Goal: Navigation & Orientation: Understand site structure

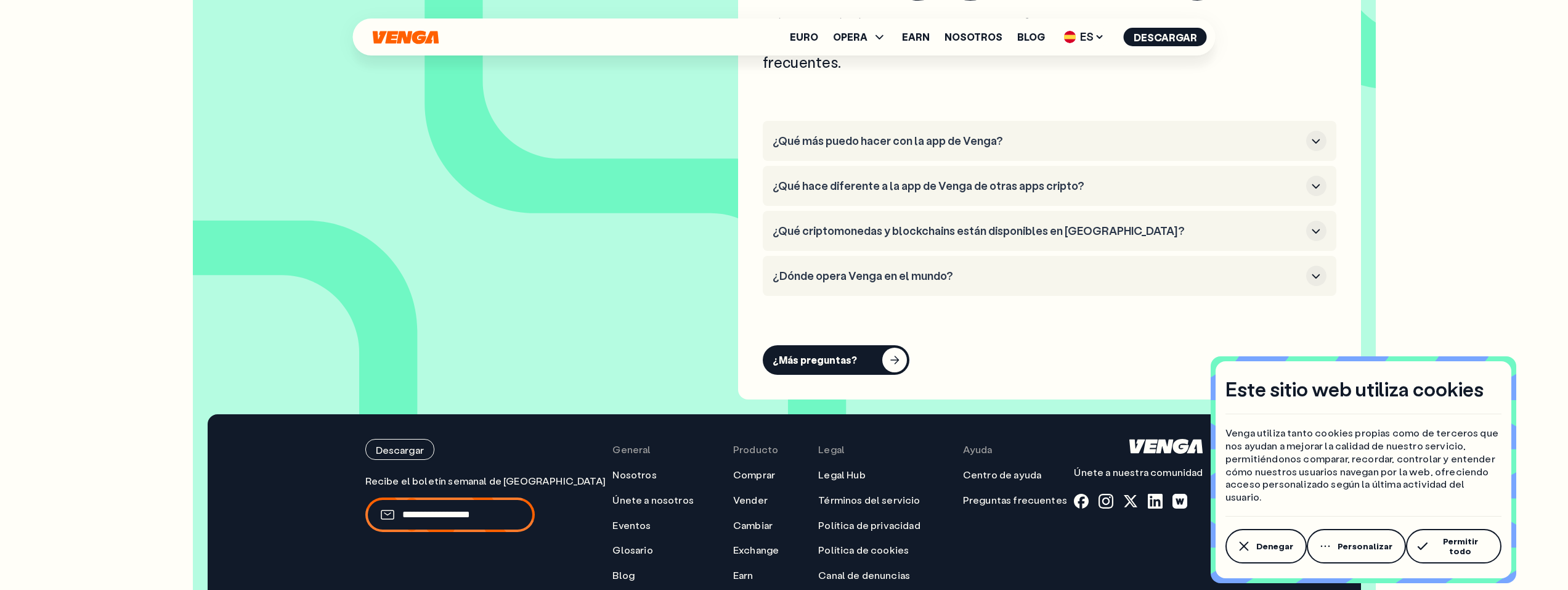
scroll to position [6103, 0]
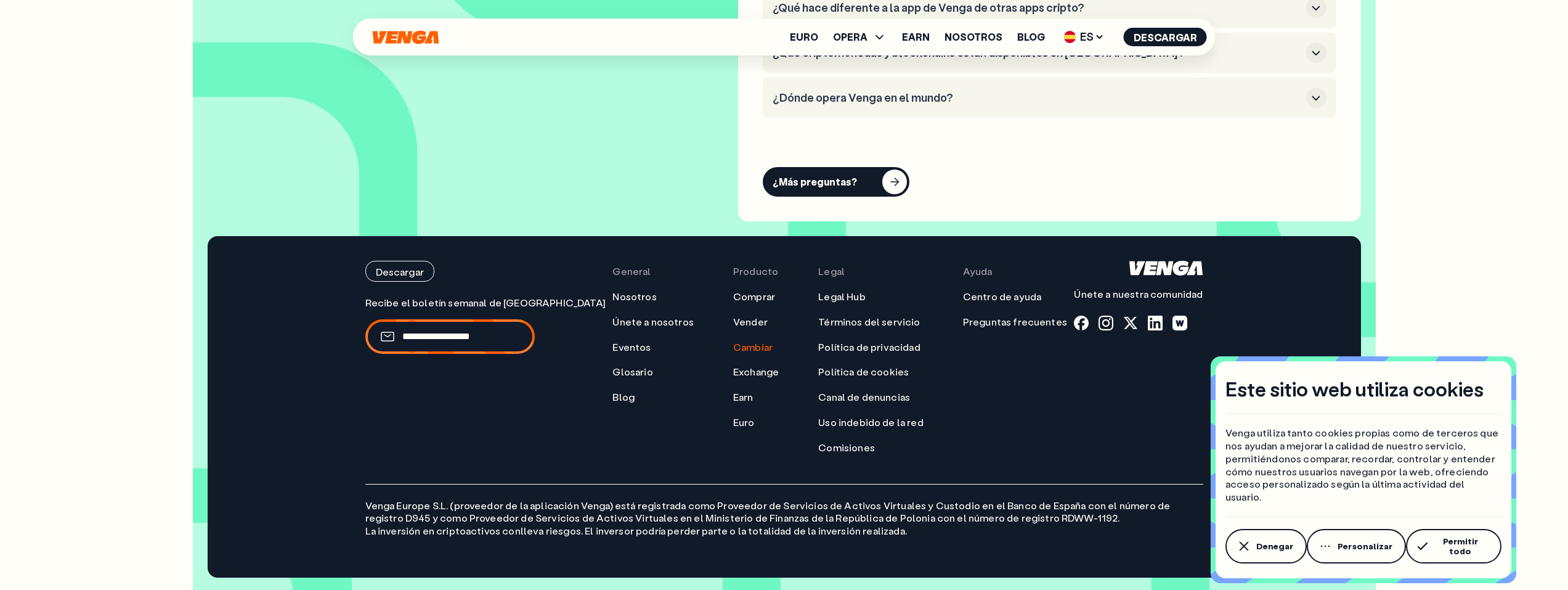
click at [733, 348] on link "Cambiar" at bounding box center [753, 347] width 39 height 13
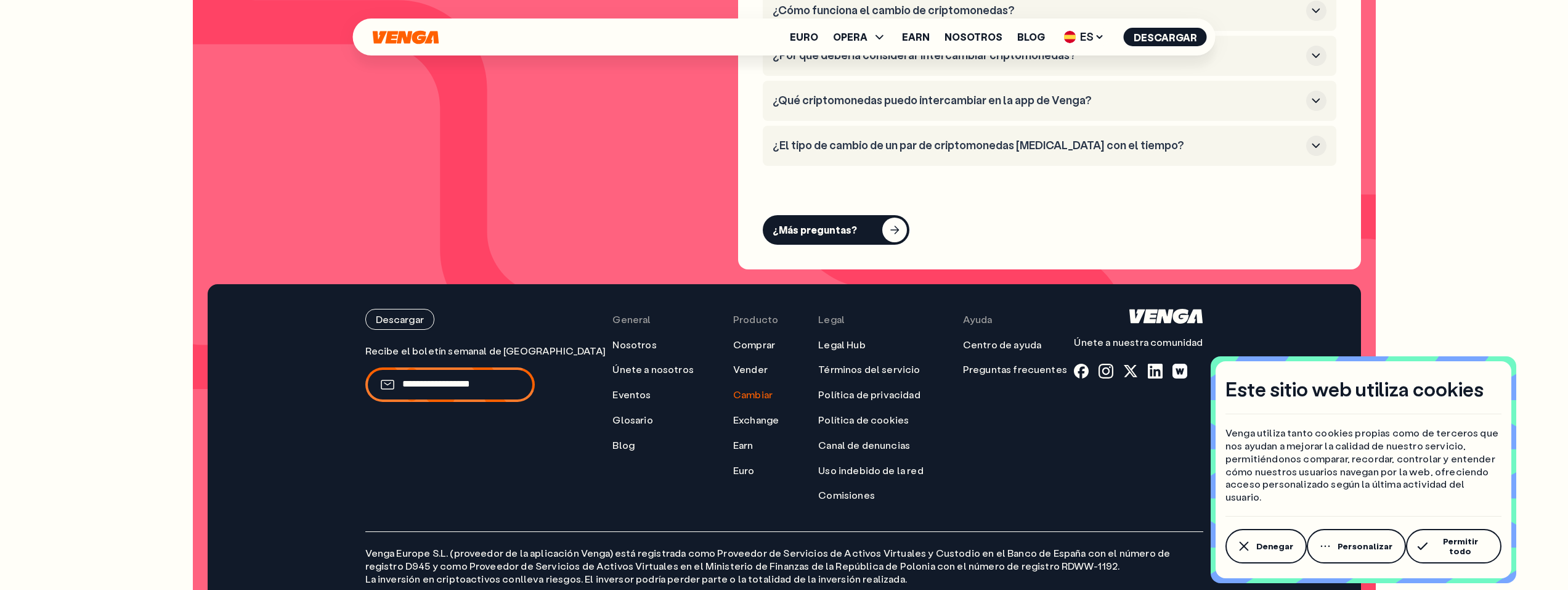
scroll to position [3784, 0]
click at [733, 413] on link "Exchange" at bounding box center [756, 419] width 46 height 13
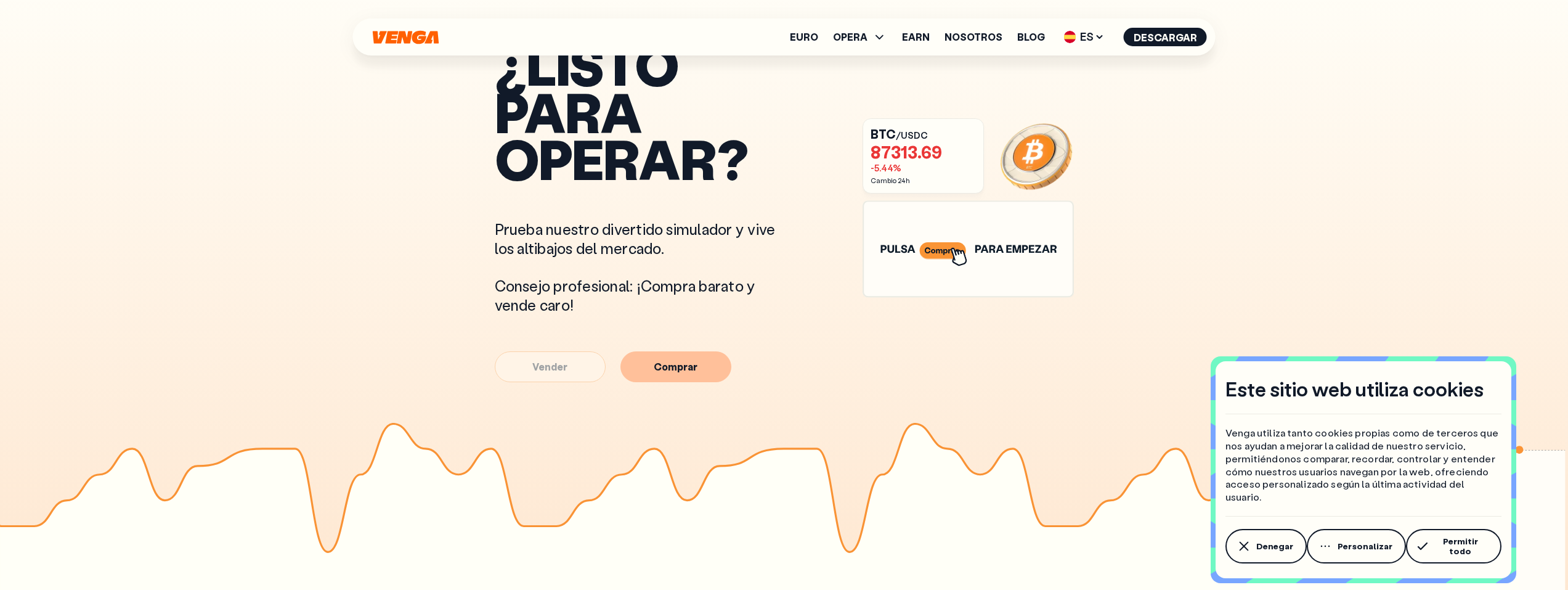
scroll to position [658, 0]
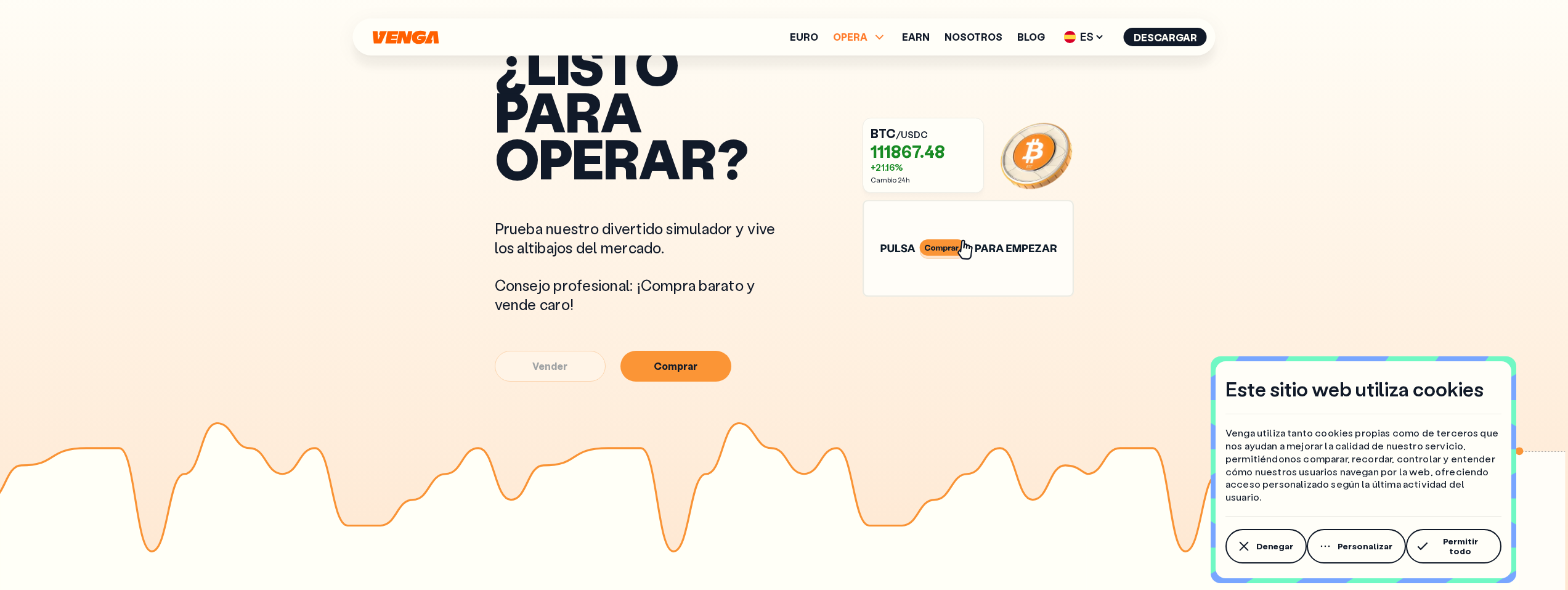
click at [876, 30] on span "OPERA" at bounding box center [860, 37] width 55 height 14
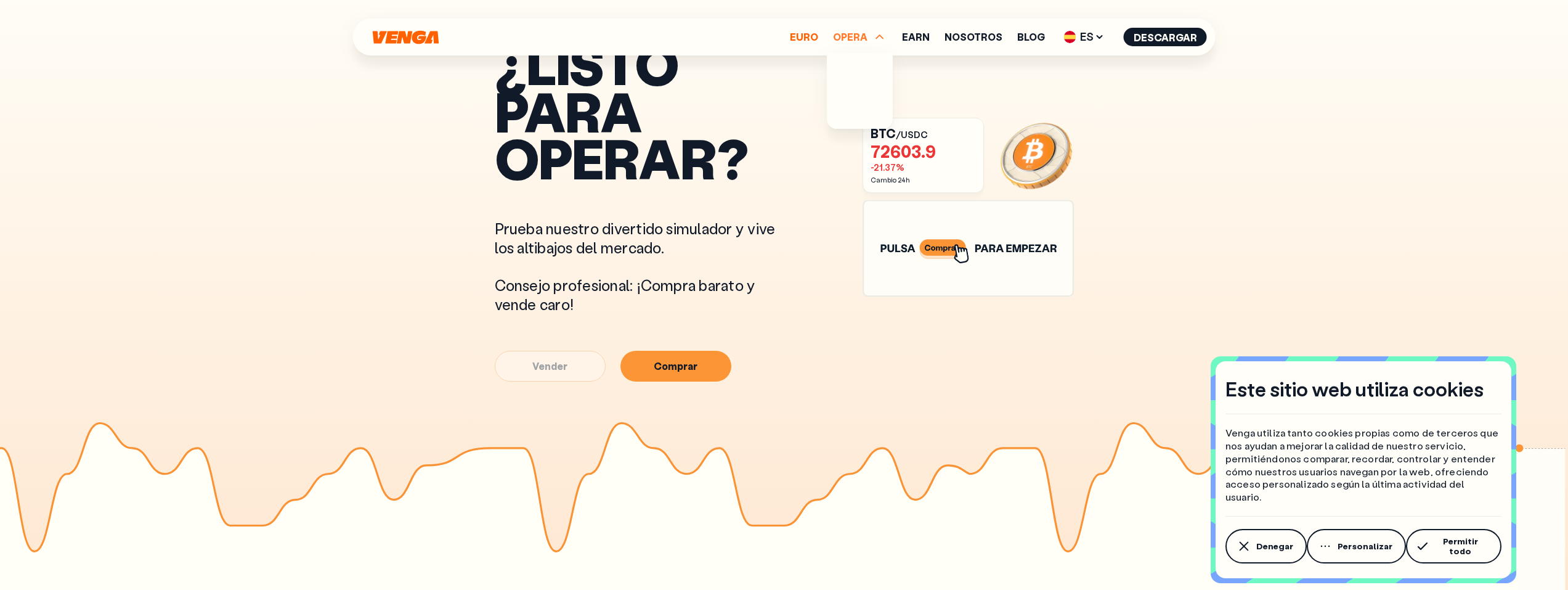
click at [814, 32] on link "Euro" at bounding box center [803, 37] width 28 height 10
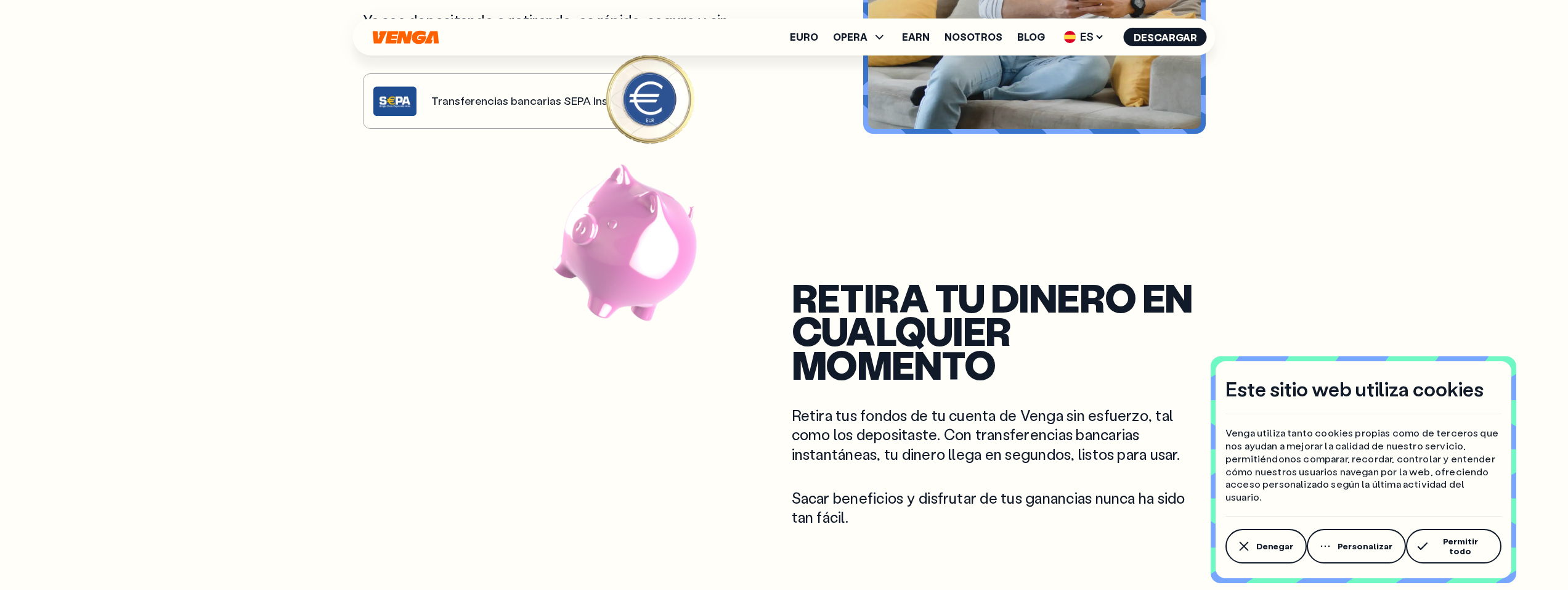
scroll to position [822, 0]
